Goal: Task Accomplishment & Management: Complete application form

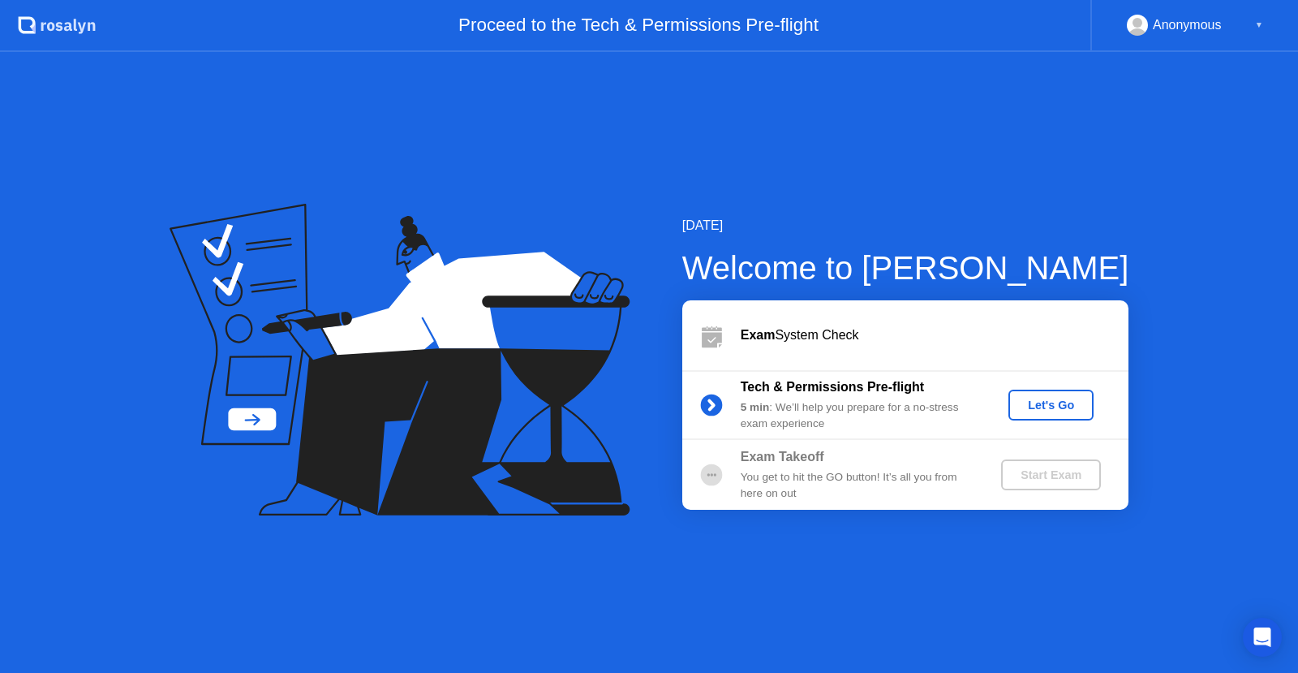
click at [1056, 411] on div "Let's Go" at bounding box center [1051, 404] width 72 height 13
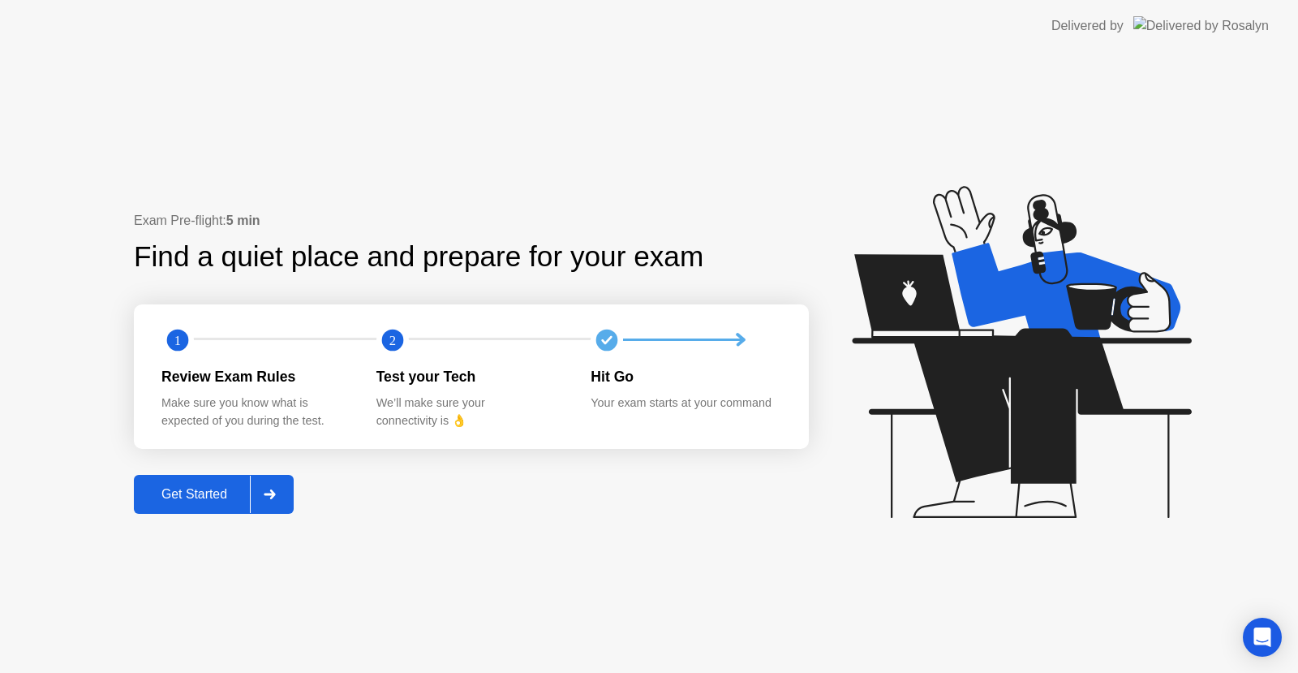
click at [167, 484] on button "Get Started" at bounding box center [214, 494] width 160 height 39
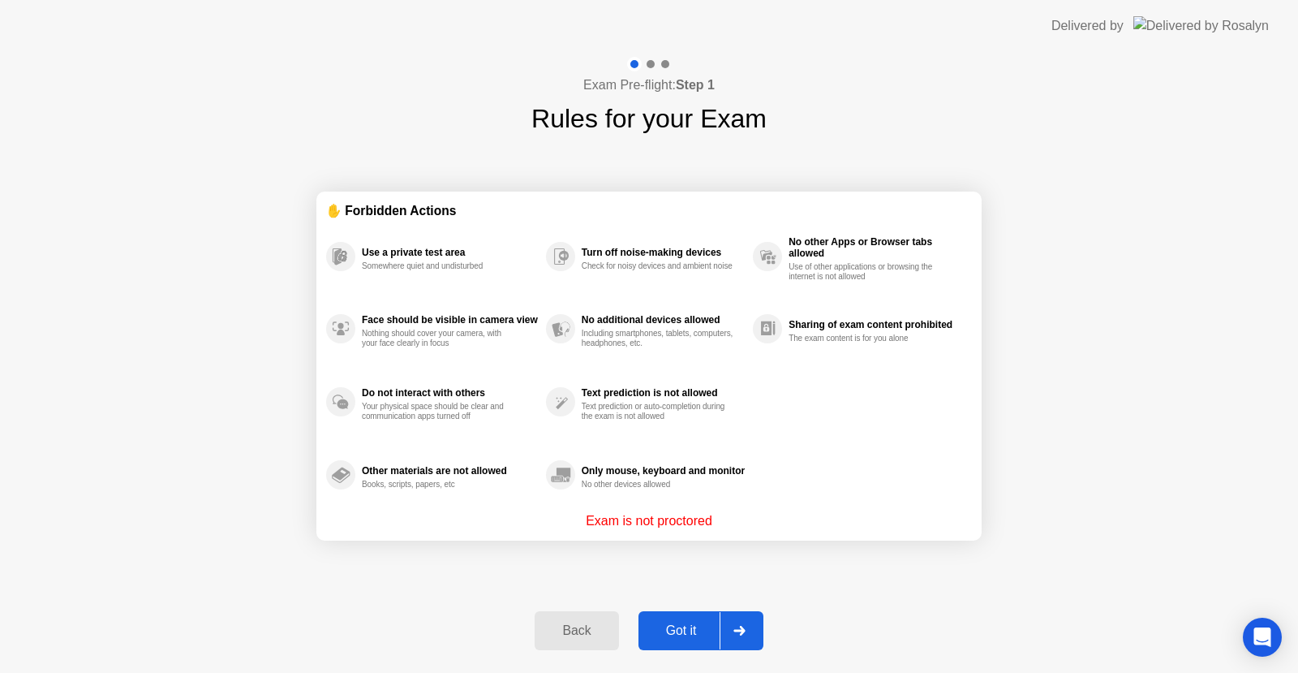
click at [692, 629] on div "Got it" at bounding box center [681, 630] width 76 height 15
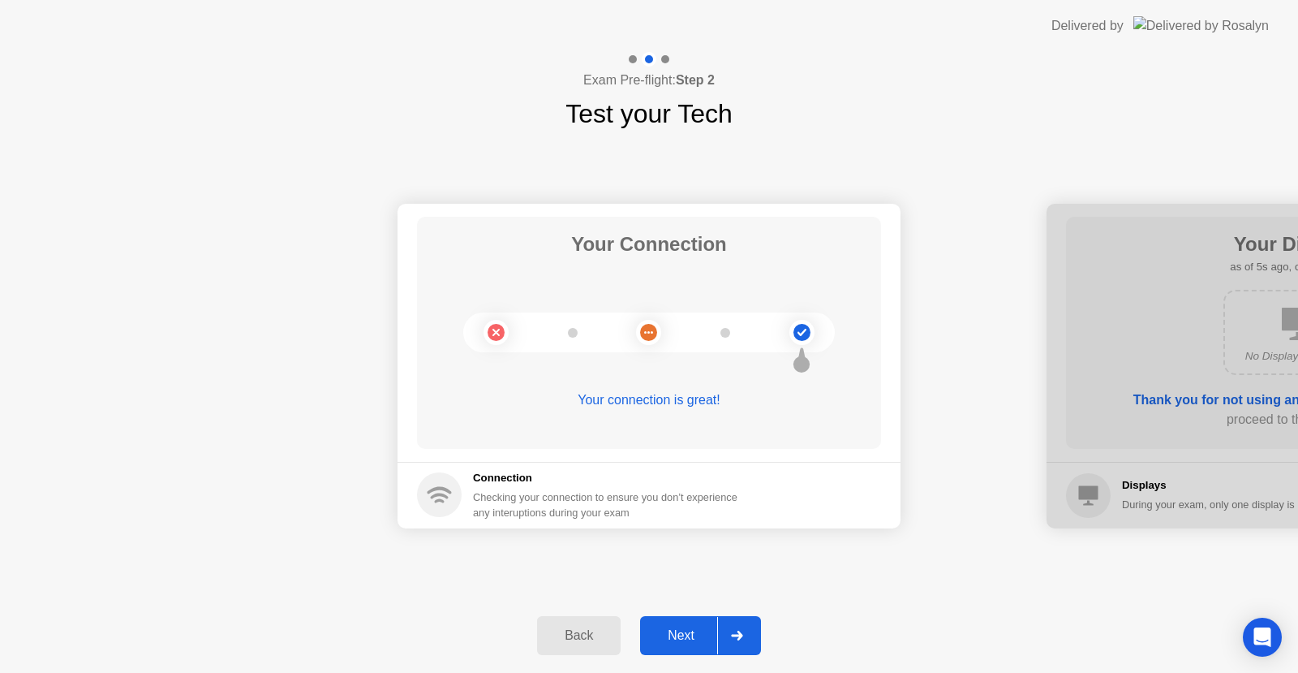
click at [696, 643] on div "Next" at bounding box center [681, 635] width 72 height 15
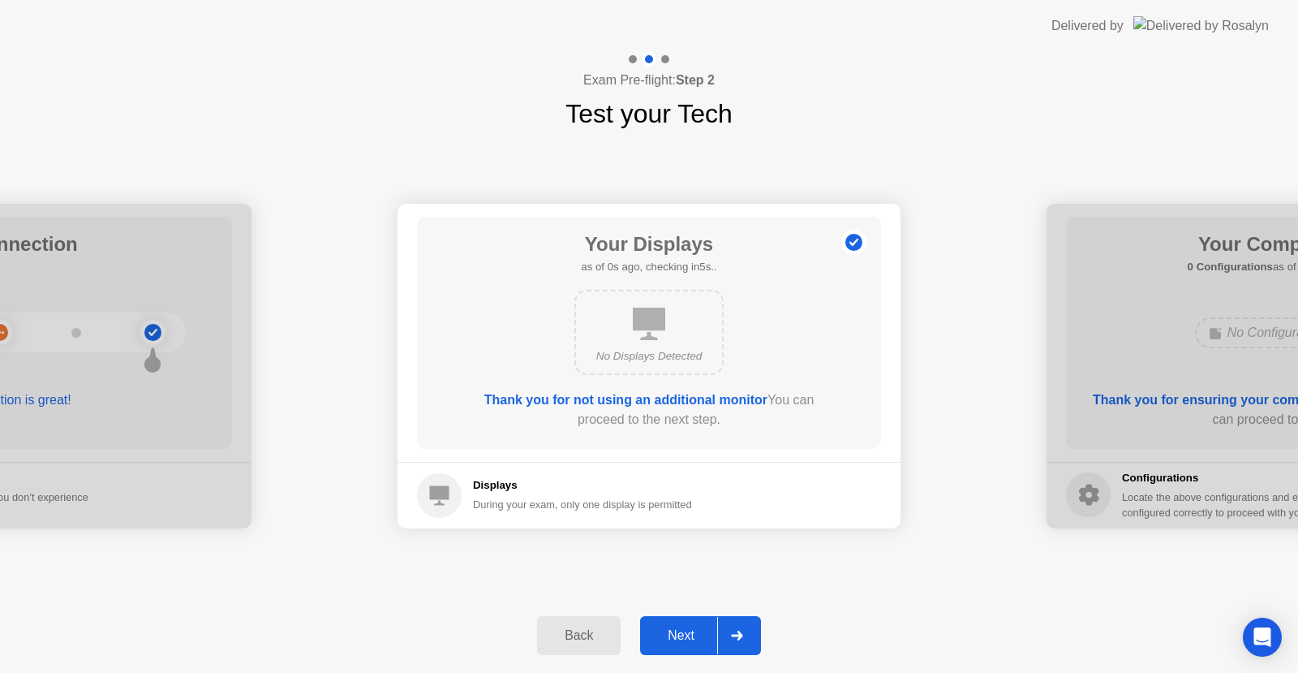
click at [661, 630] on div "Next" at bounding box center [681, 635] width 72 height 15
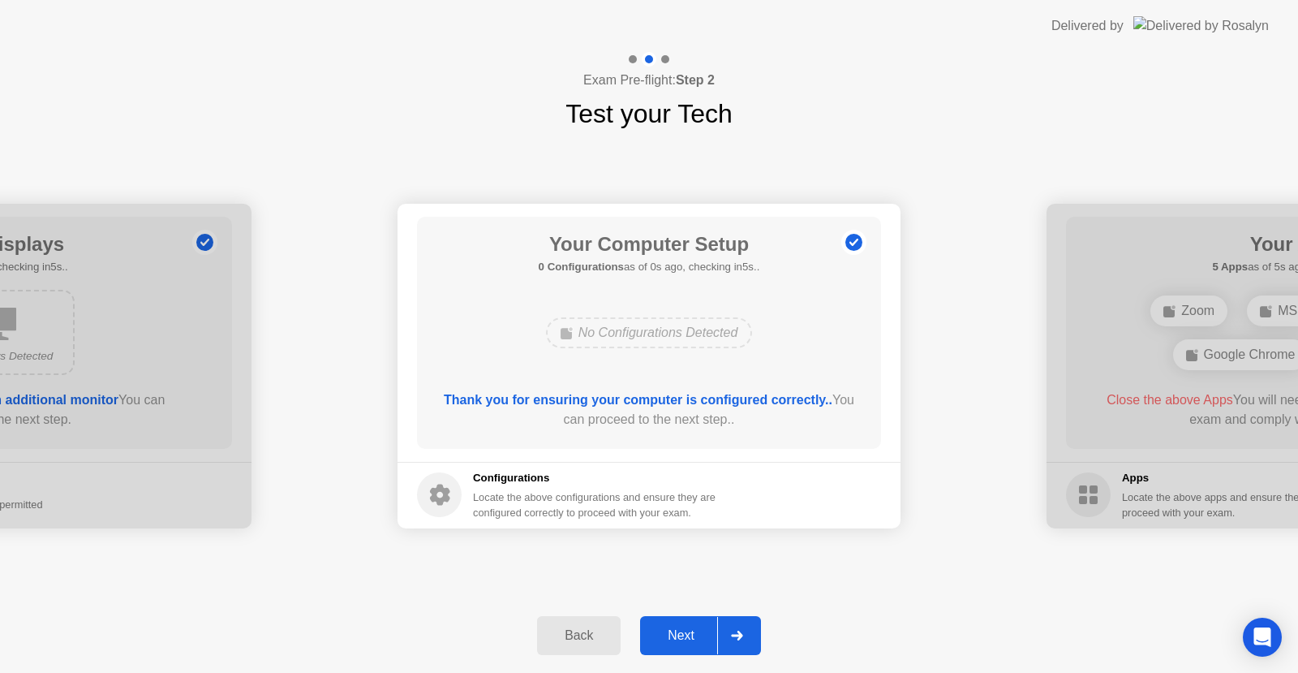
click at [684, 640] on div "Next" at bounding box center [681, 635] width 72 height 15
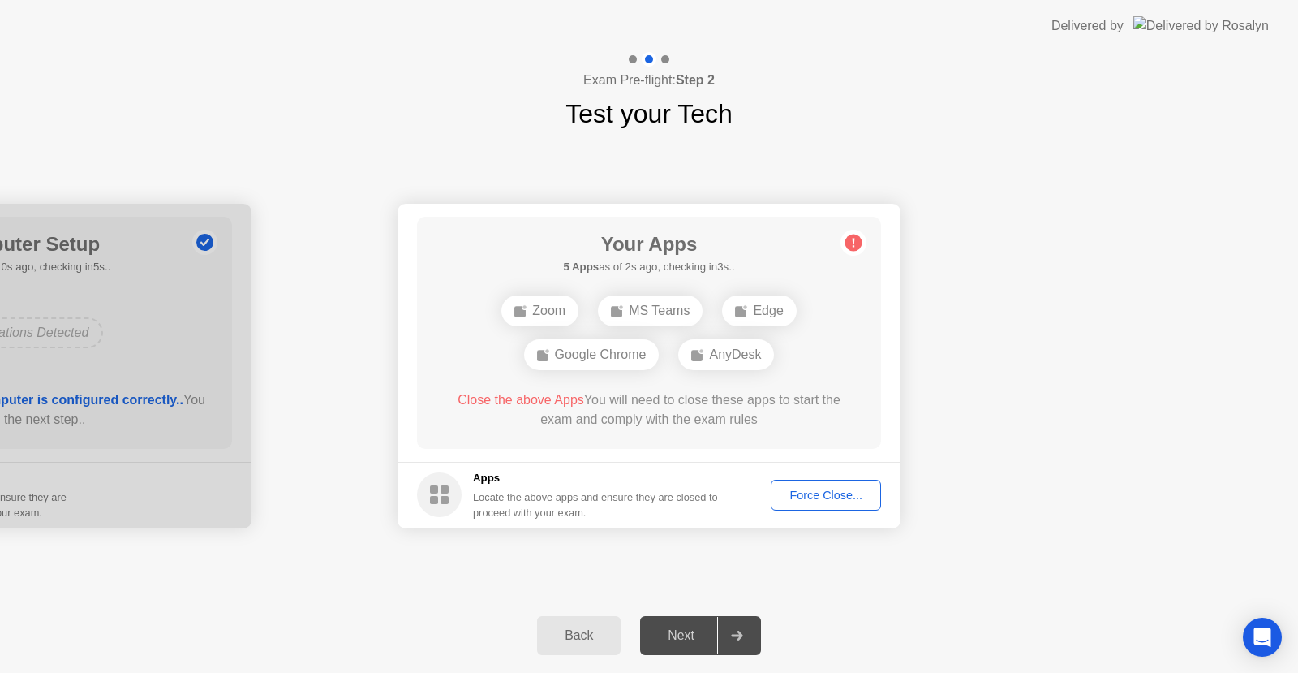
click at [848, 287] on div "Your Apps 5 Apps as of 3s ago, checking in2s.. Zoom MS Teams Edge Google Chrome…" at bounding box center [649, 333] width 464 height 232
click at [830, 488] on div "Force Close..." at bounding box center [825, 494] width 99 height 13
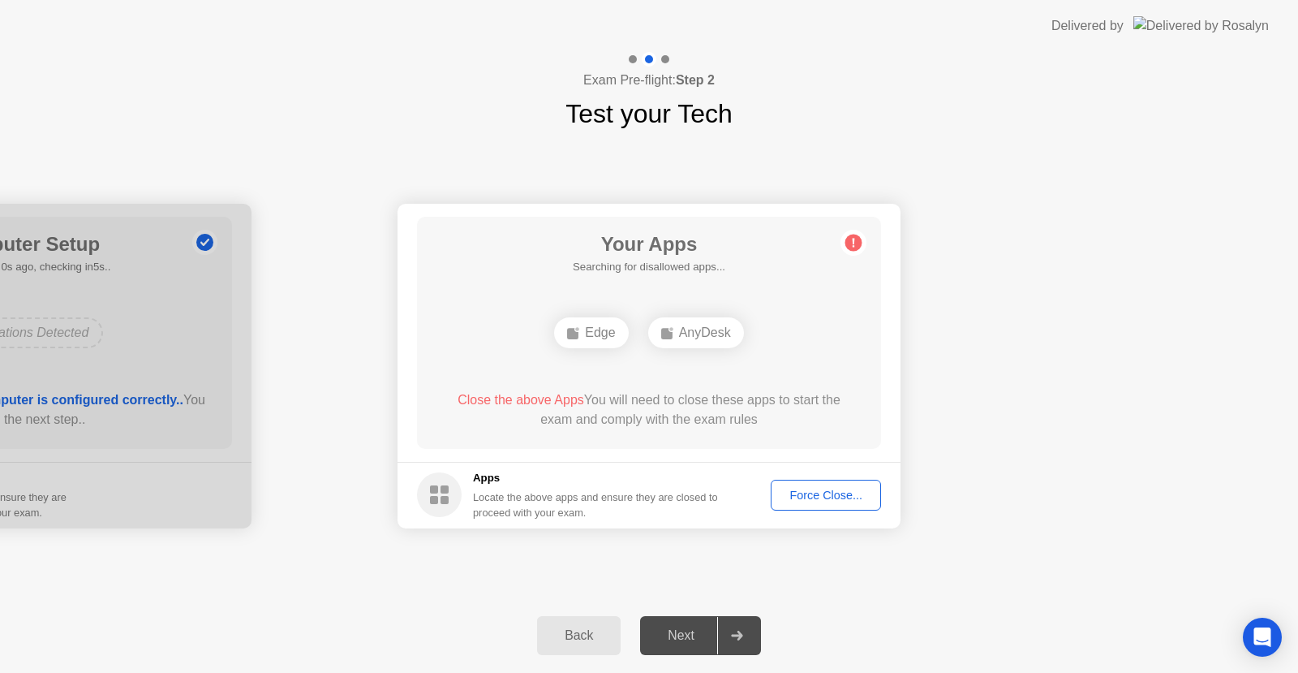
click at [793, 485] on button "Force Close..." at bounding box center [826, 494] width 110 height 31
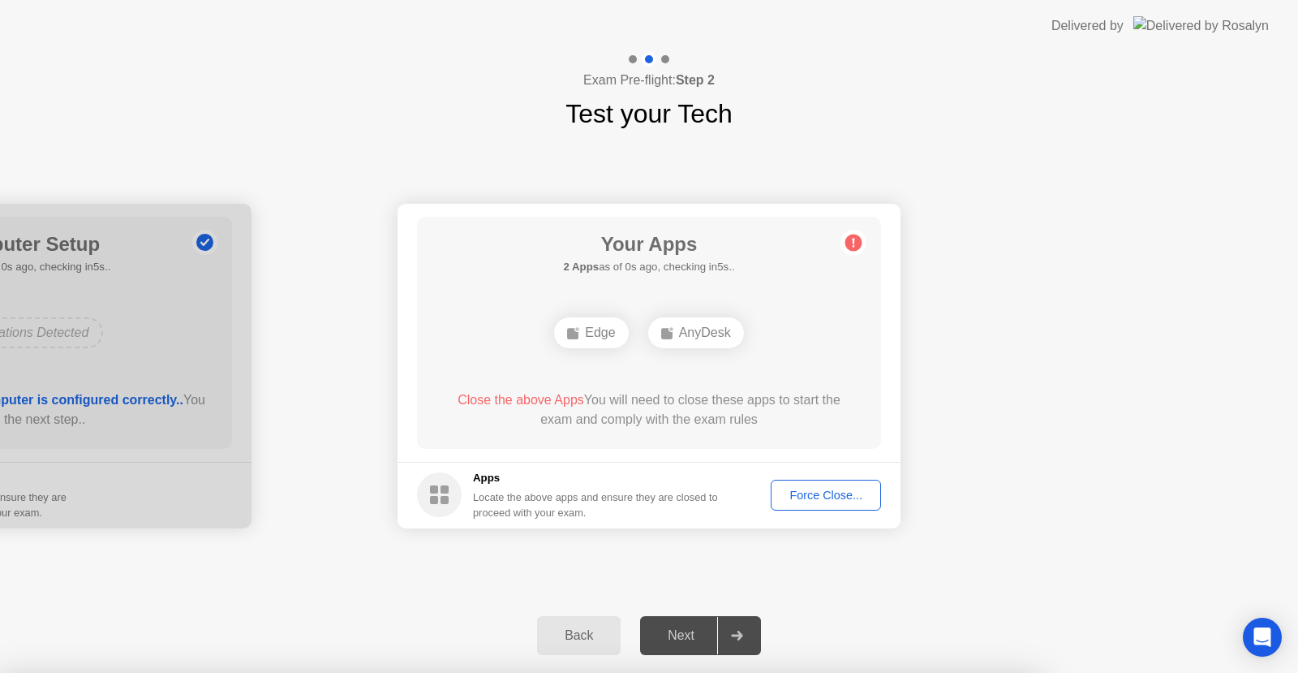
click at [1106, 672] on div at bounding box center [649, 673] width 1298 height 0
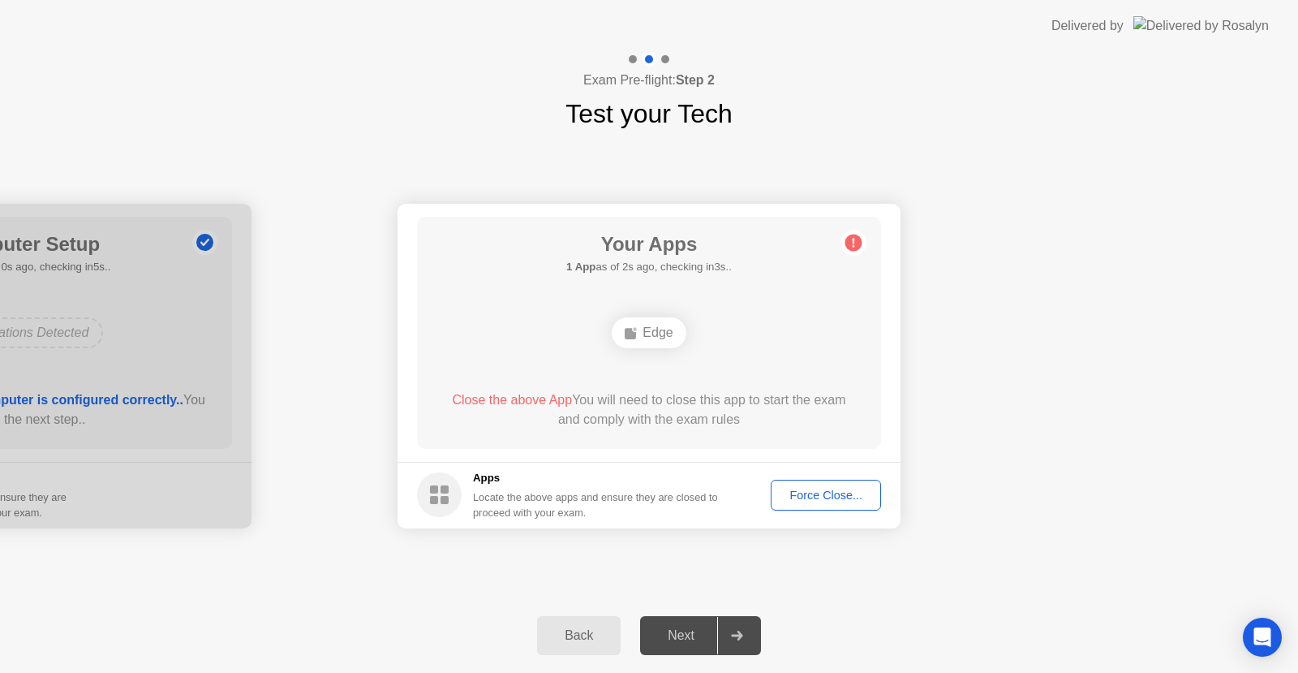
click at [807, 488] on div "Force Close..." at bounding box center [825, 494] width 99 height 13
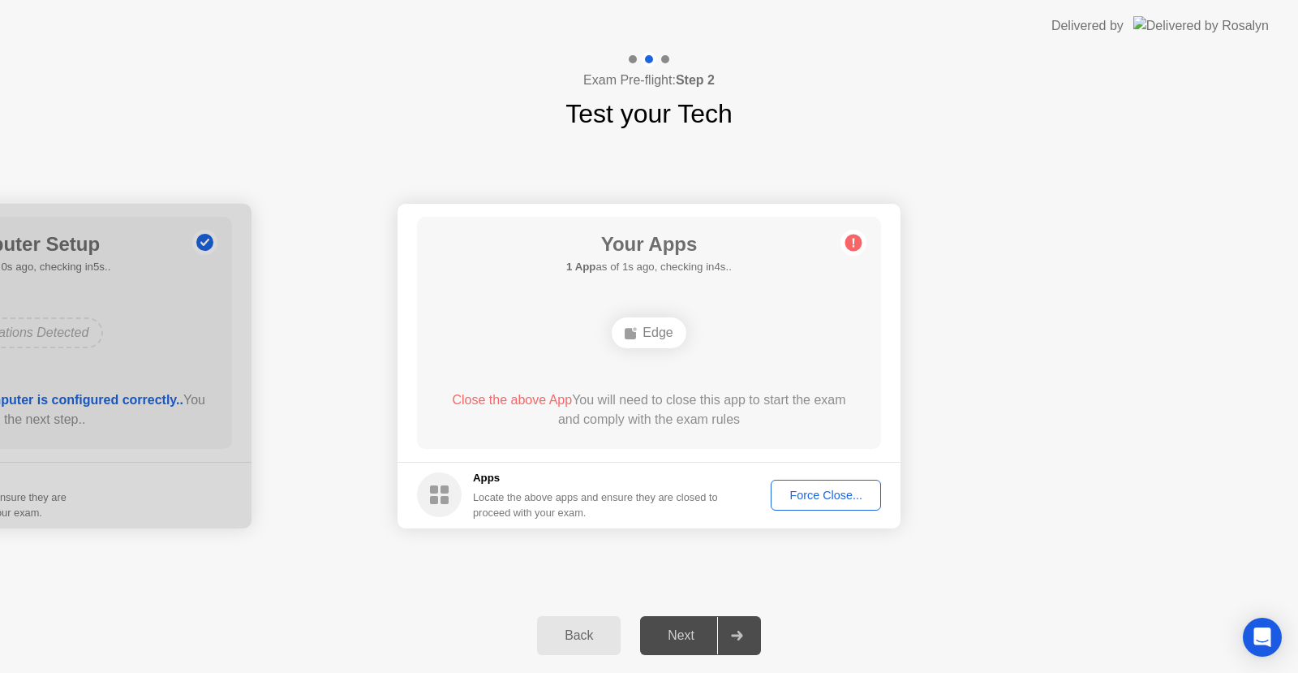
click at [833, 497] on div "Force Close..." at bounding box center [825, 494] width 99 height 13
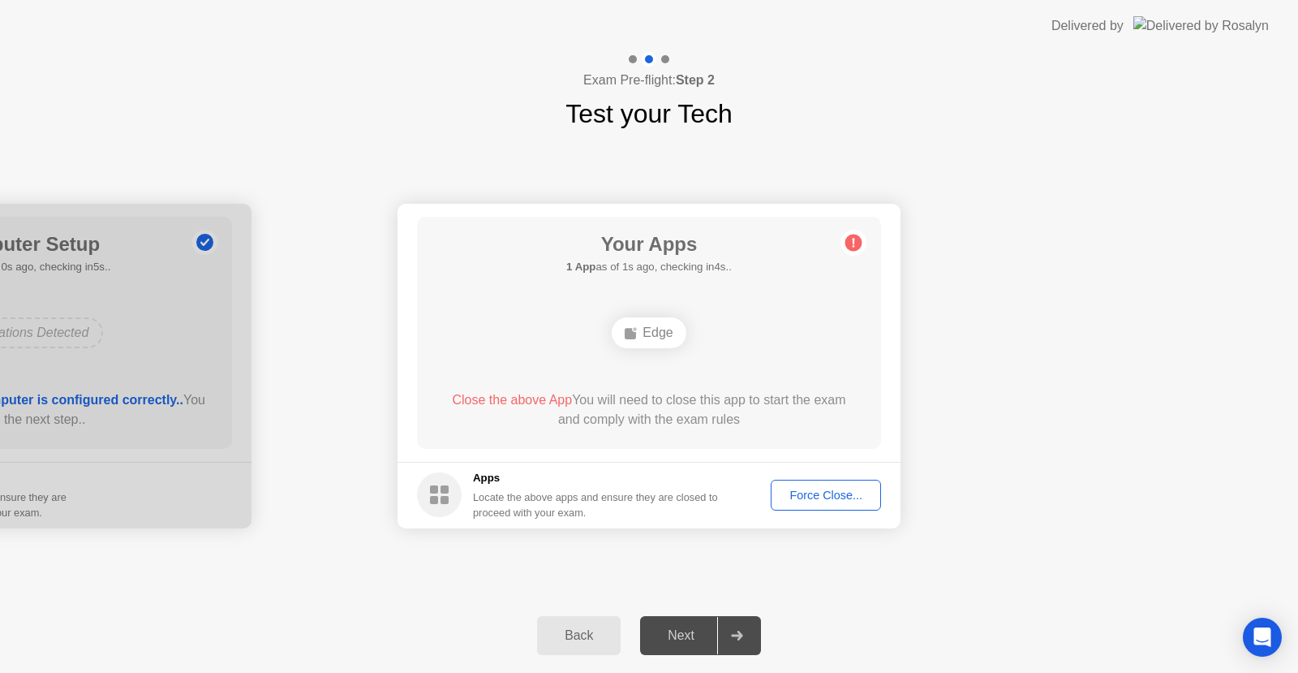
click at [858, 245] on circle at bounding box center [853, 242] width 17 height 17
click at [661, 330] on div "Edge" at bounding box center [649, 332] width 74 height 31
click at [804, 497] on div "Force Close..." at bounding box center [825, 494] width 99 height 13
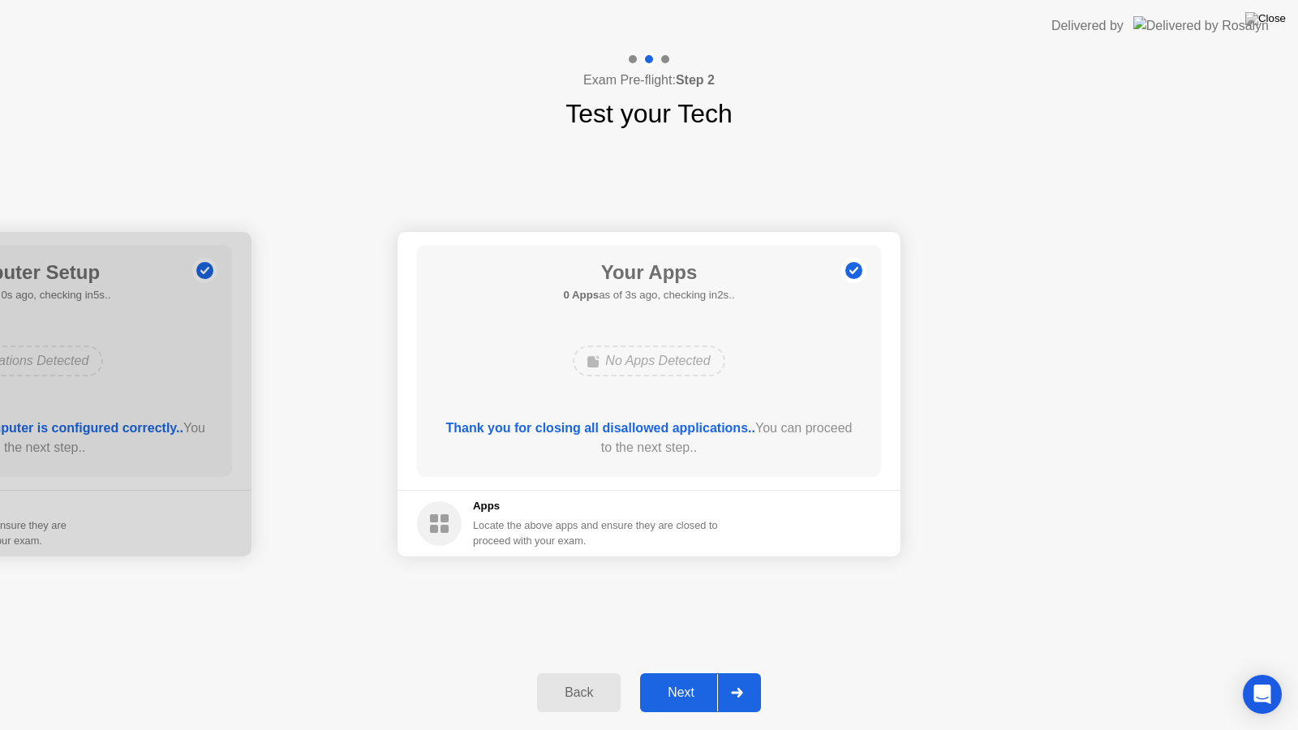
click at [692, 672] on div "Next" at bounding box center [681, 693] width 72 height 15
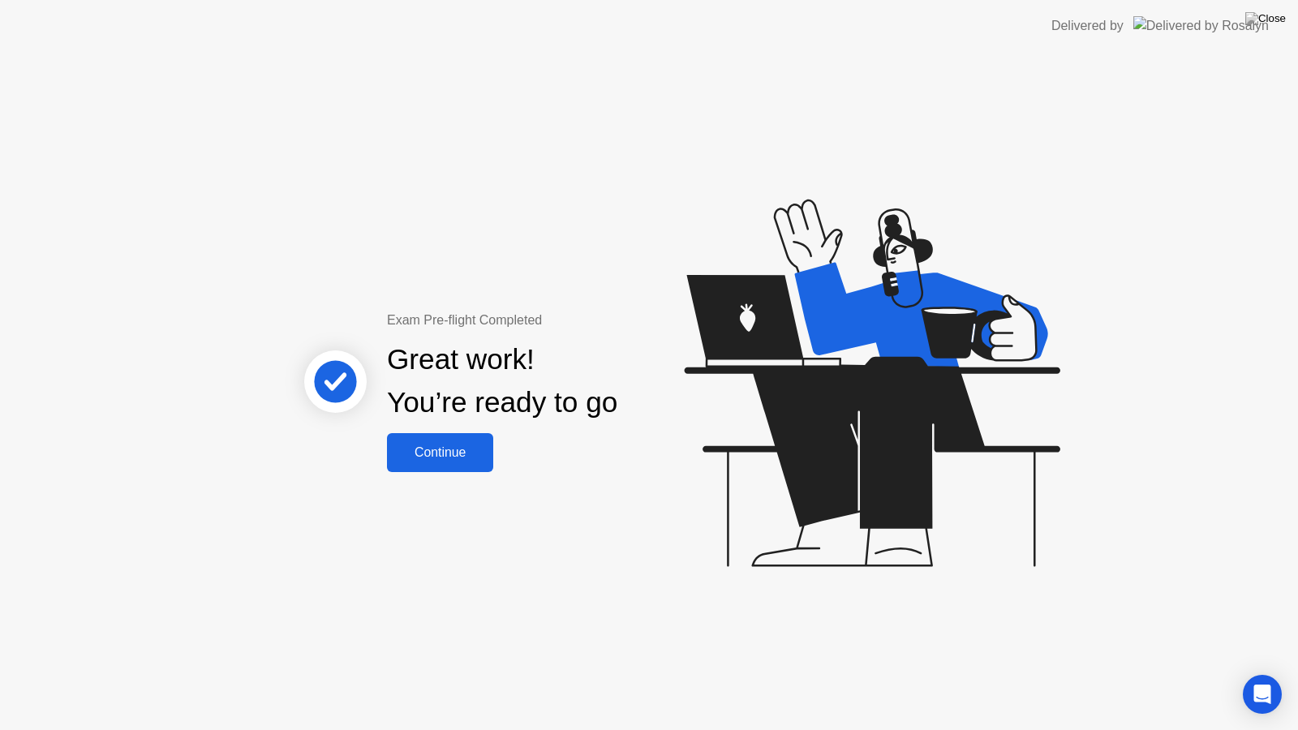
click at [459, 457] on div "Continue" at bounding box center [440, 452] width 97 height 15
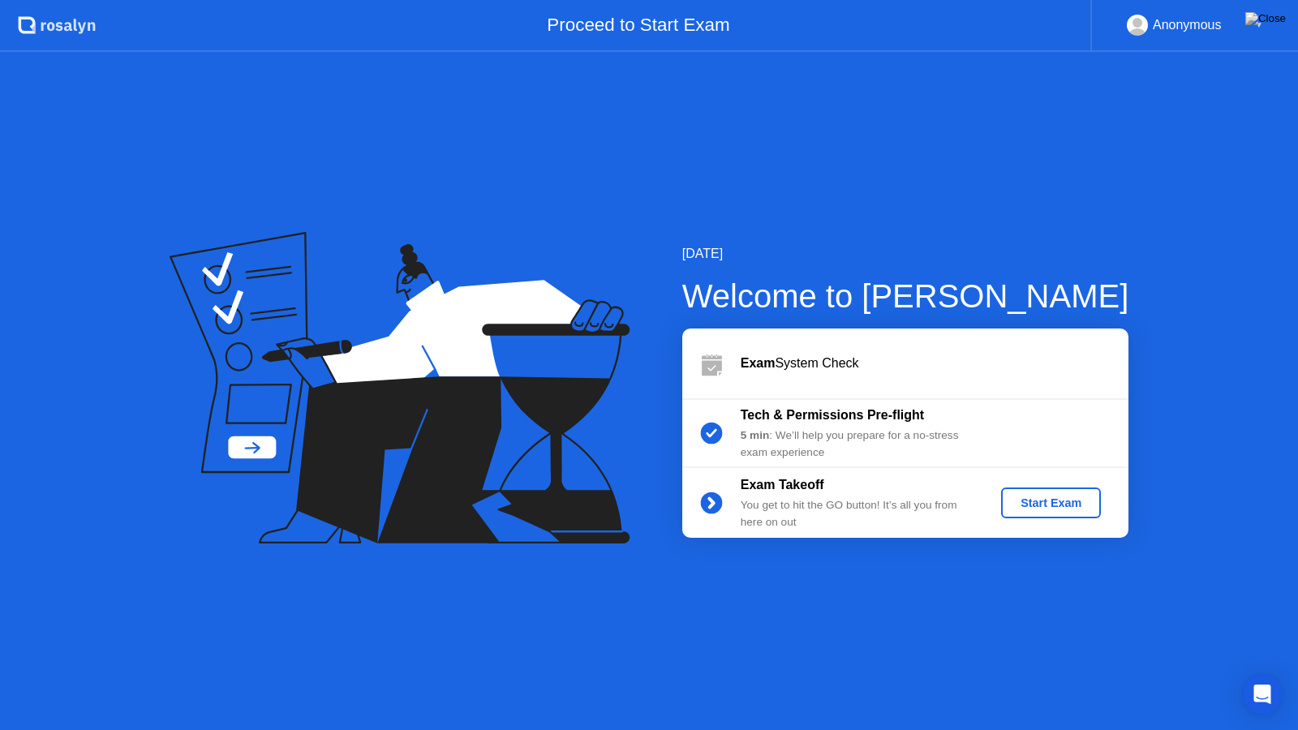
click at [1028, 509] on div "Start Exam" at bounding box center [1051, 503] width 87 height 13
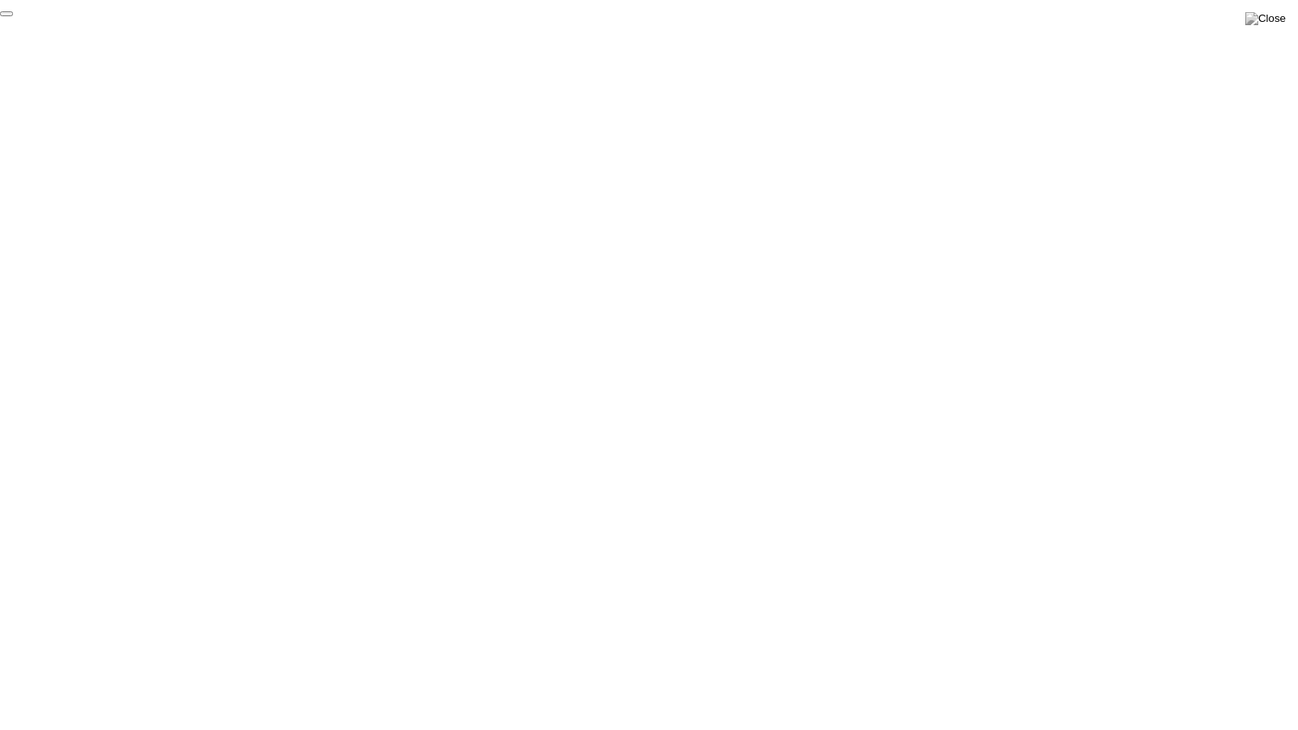
click at [13, 16] on button "End Proctoring Session" at bounding box center [6, 13] width 13 height 5
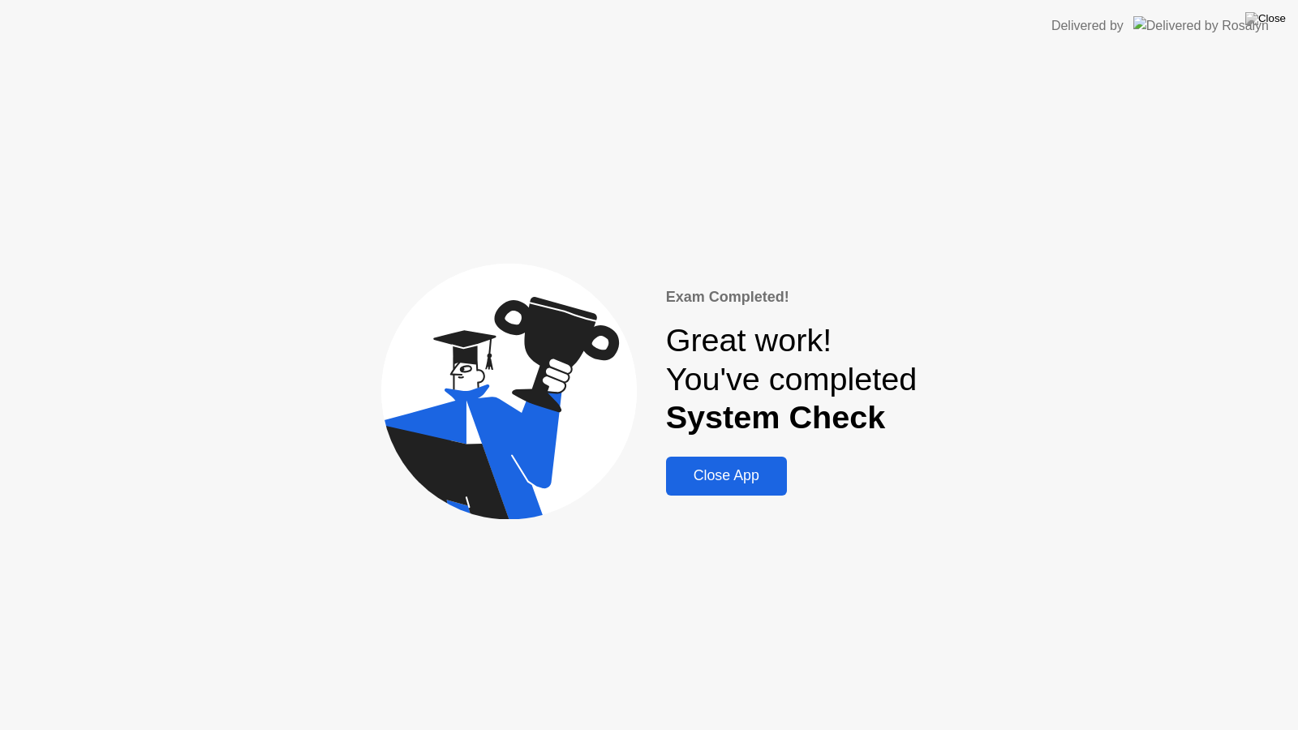
click at [746, 484] on div "Close App" at bounding box center [726, 475] width 111 height 17
